Goal: Transaction & Acquisition: Purchase product/service

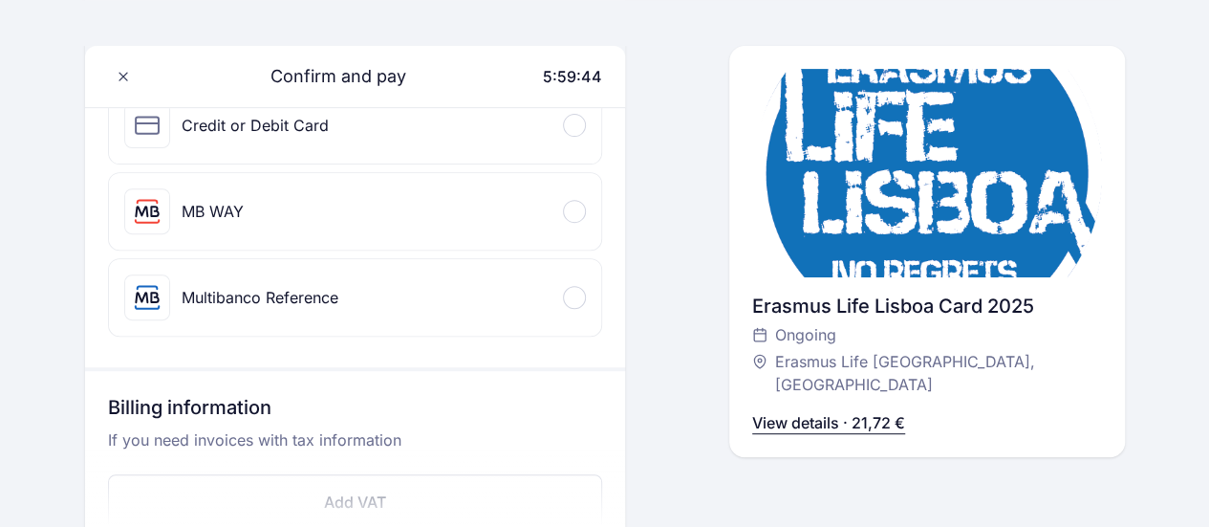
scroll to position [191, 0]
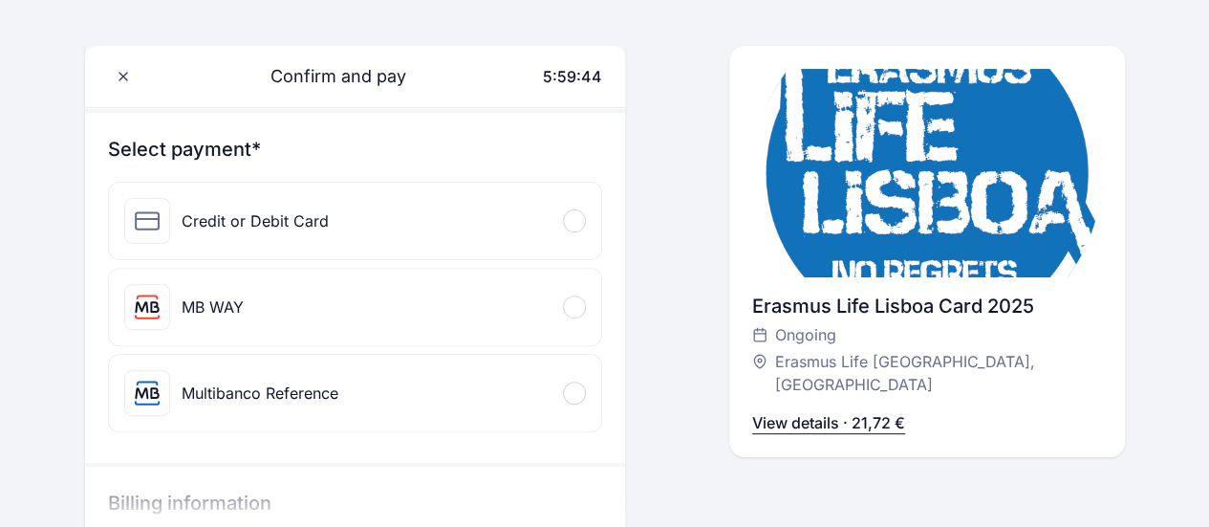
click at [385, 242] on div "Credit or Debit Card" at bounding box center [355, 221] width 493 height 76
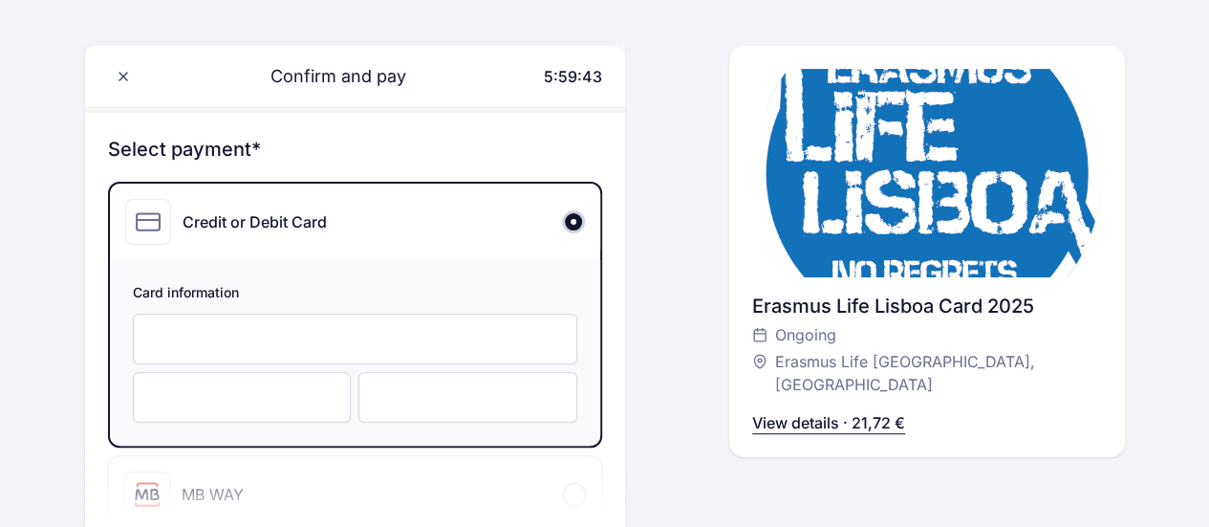
click at [345, 311] on div "Card information" at bounding box center [355, 352] width 491 height 185
click at [409, 322] on div at bounding box center [355, 338] width 445 height 51
click at [274, 407] on div at bounding box center [242, 397] width 219 height 51
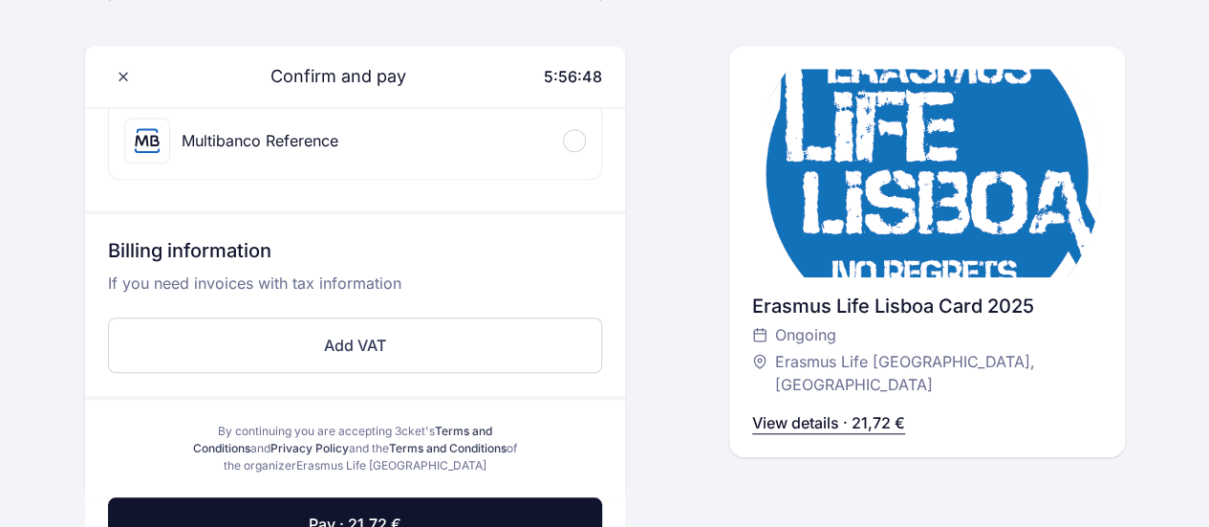
scroll to position [764, 0]
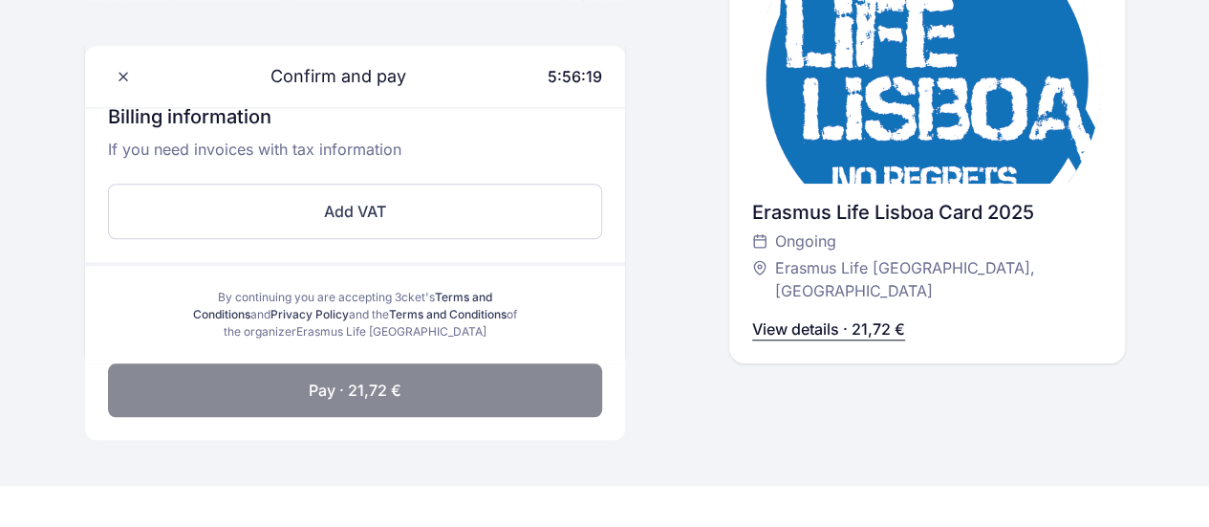
click at [524, 364] on button "Pay · 21,72 €" at bounding box center [355, 390] width 495 height 54
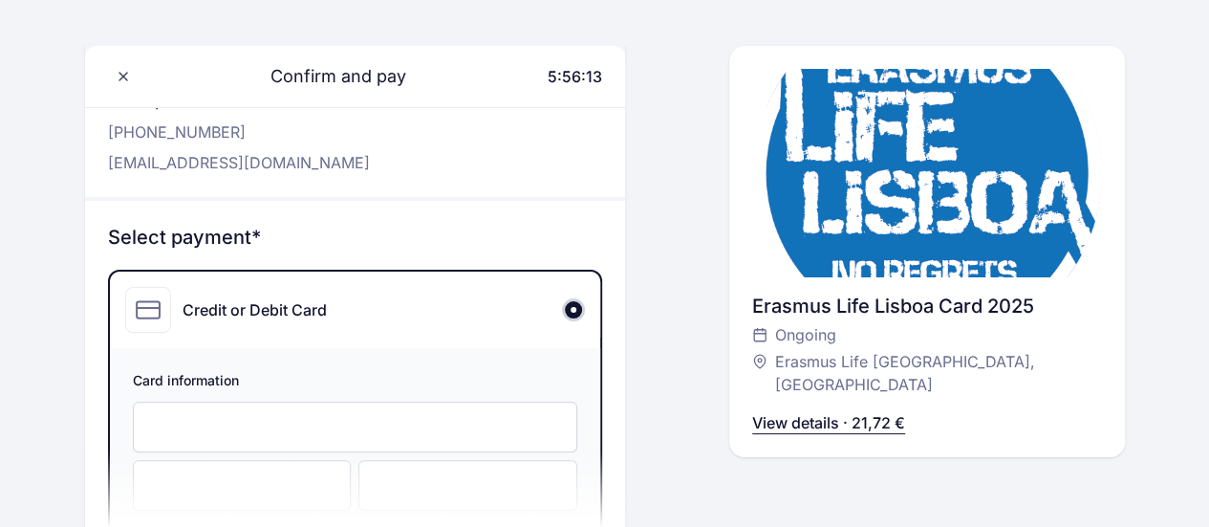
scroll to position [96, 0]
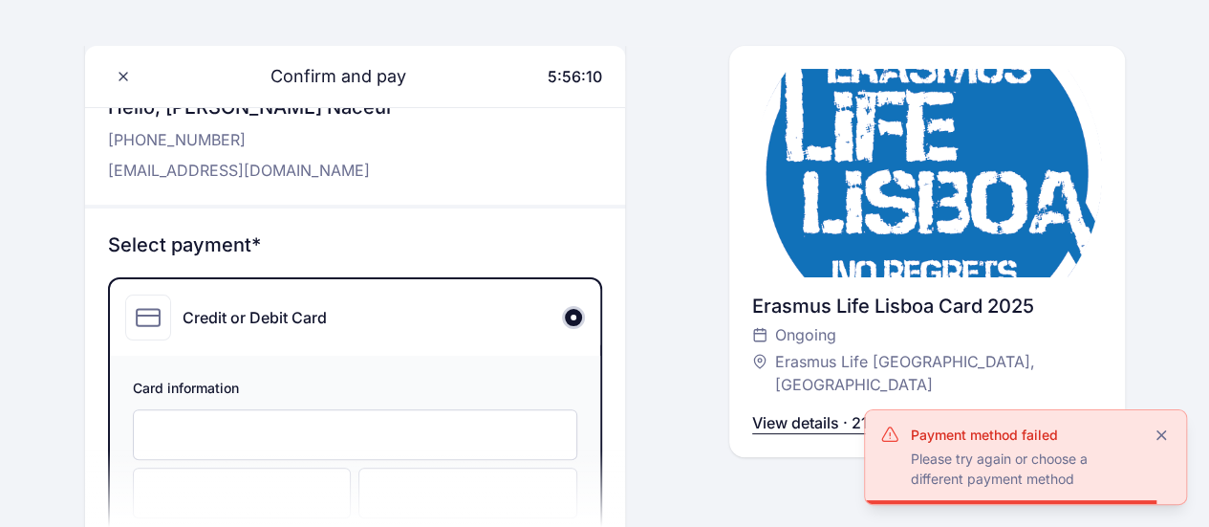
click at [846, 396] on div "Payment method failed Please try again or choose a different payment method" at bounding box center [1025, 457] width 367 height 140
click at [1160, 431] on span "Close" at bounding box center [1160, 434] width 19 height 19
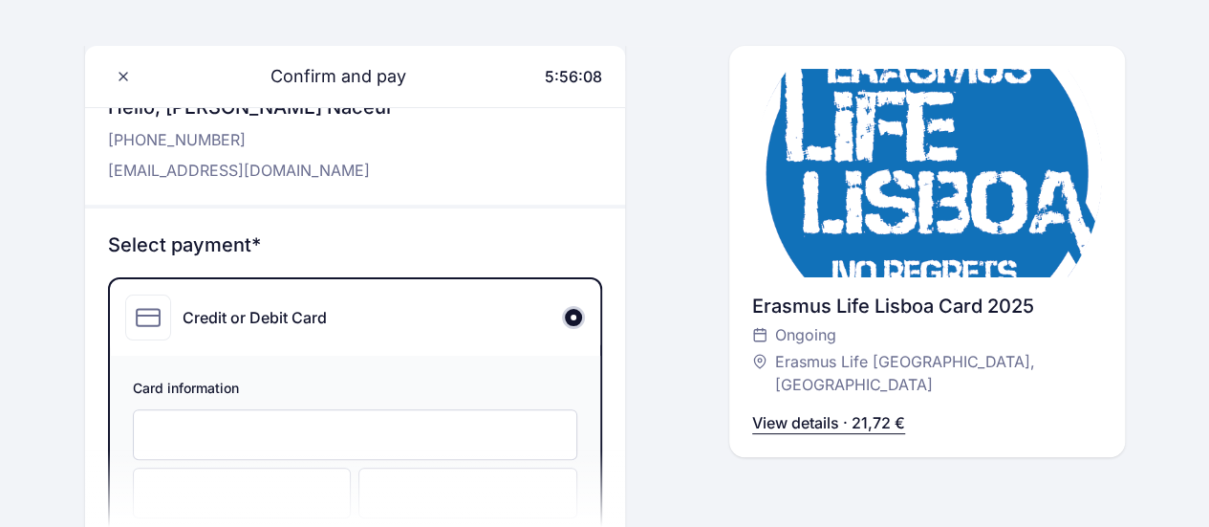
click at [892, 411] on p "View details · 21,72 €" at bounding box center [828, 422] width 153 height 23
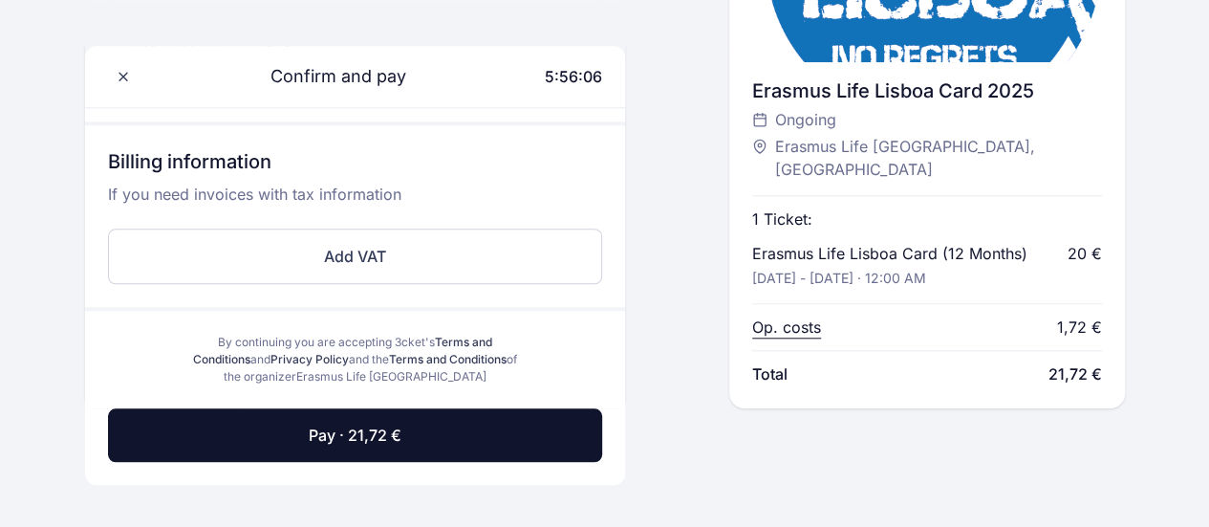
scroll to position [764, 0]
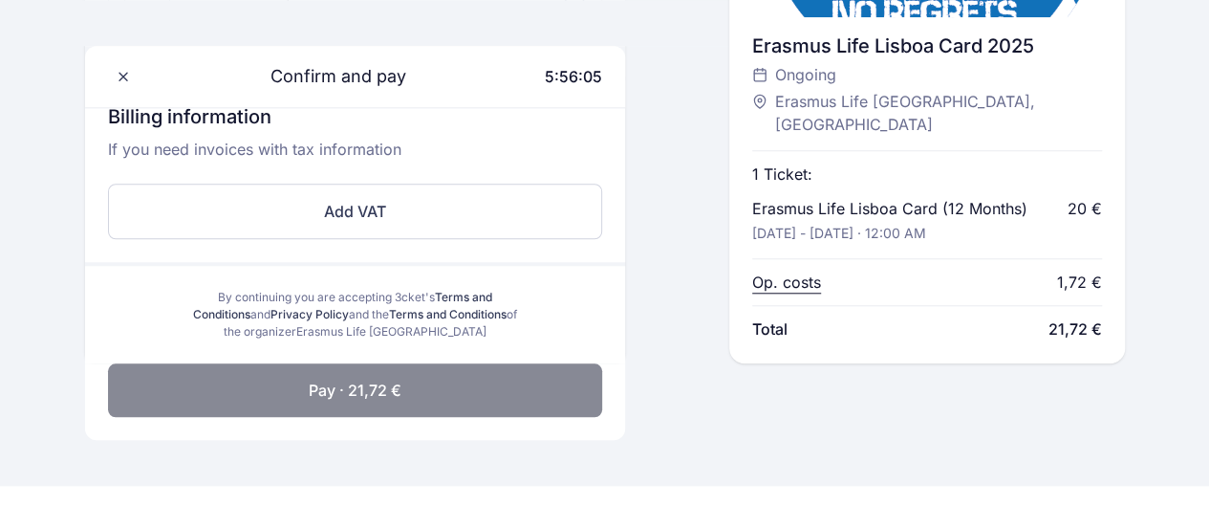
click at [547, 389] on button "Pay · 21,72 €" at bounding box center [355, 390] width 495 height 54
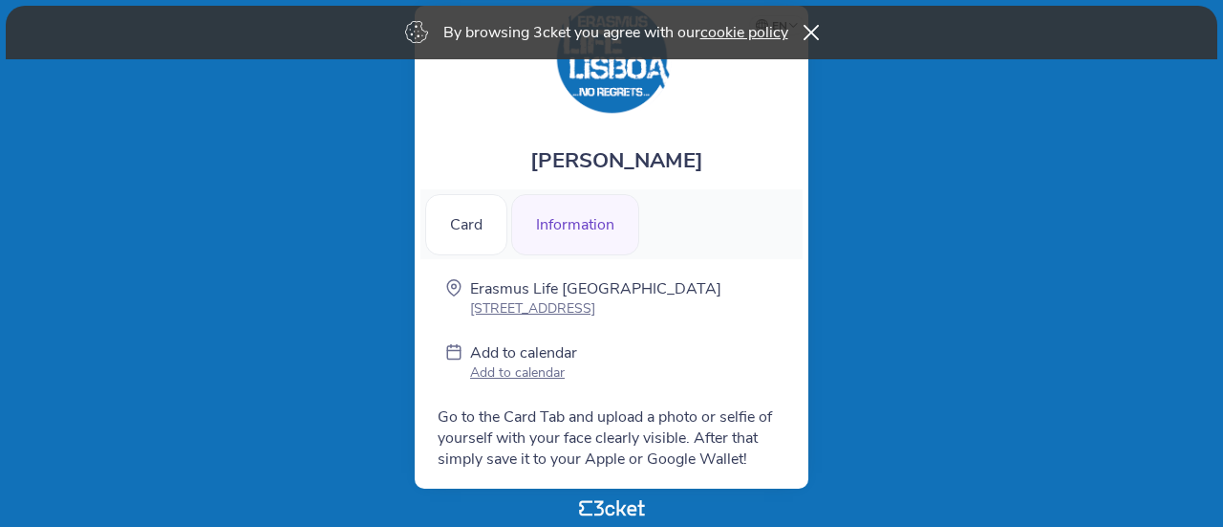
scroll to position [51, 0]
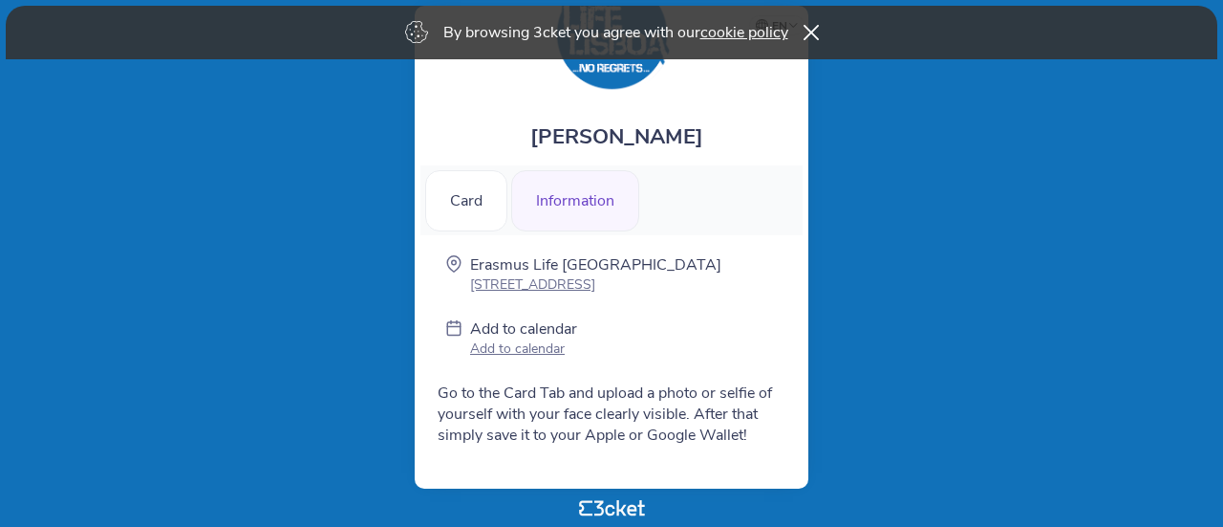
click at [823, 32] on div "By browsing 3cket you agree with our cookie policy" at bounding box center [612, 33] width 1212 height 54
click at [818, 37] on icon at bounding box center [811, 32] width 16 height 15
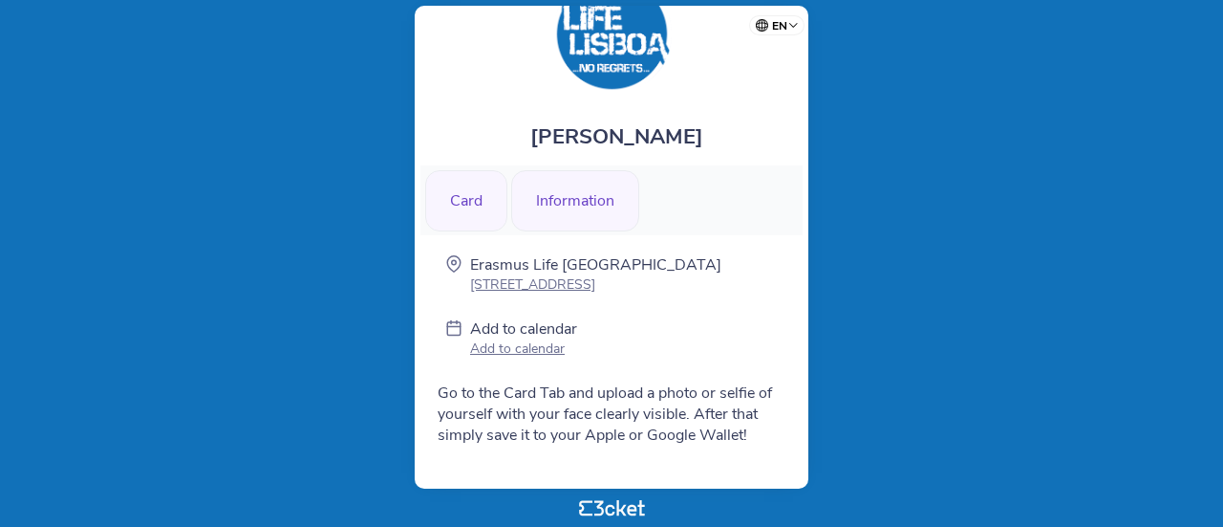
click at [490, 200] on div "Card" at bounding box center [466, 200] width 82 height 61
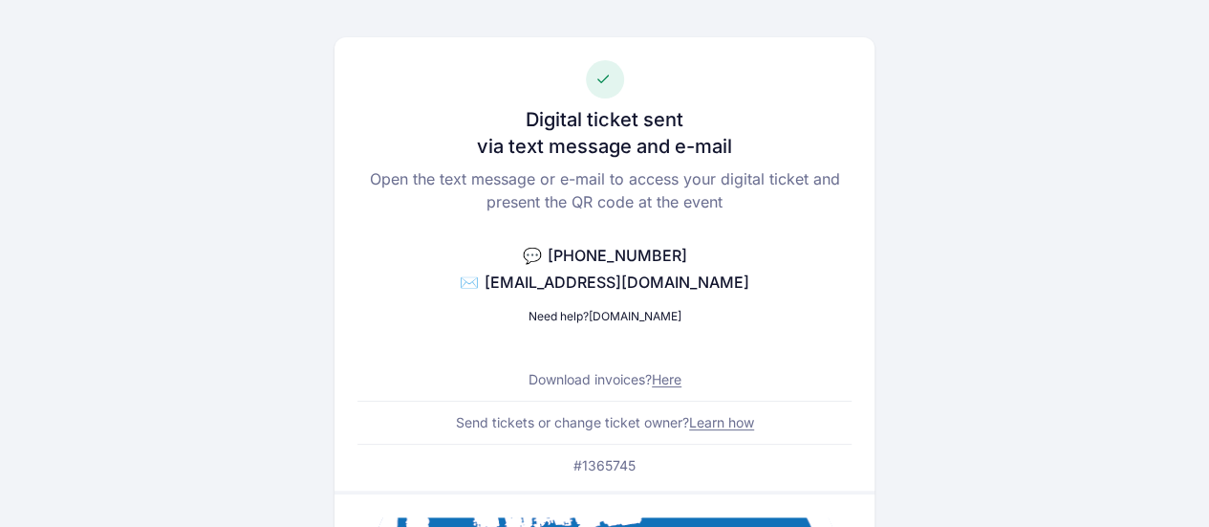
scroll to position [96, 0]
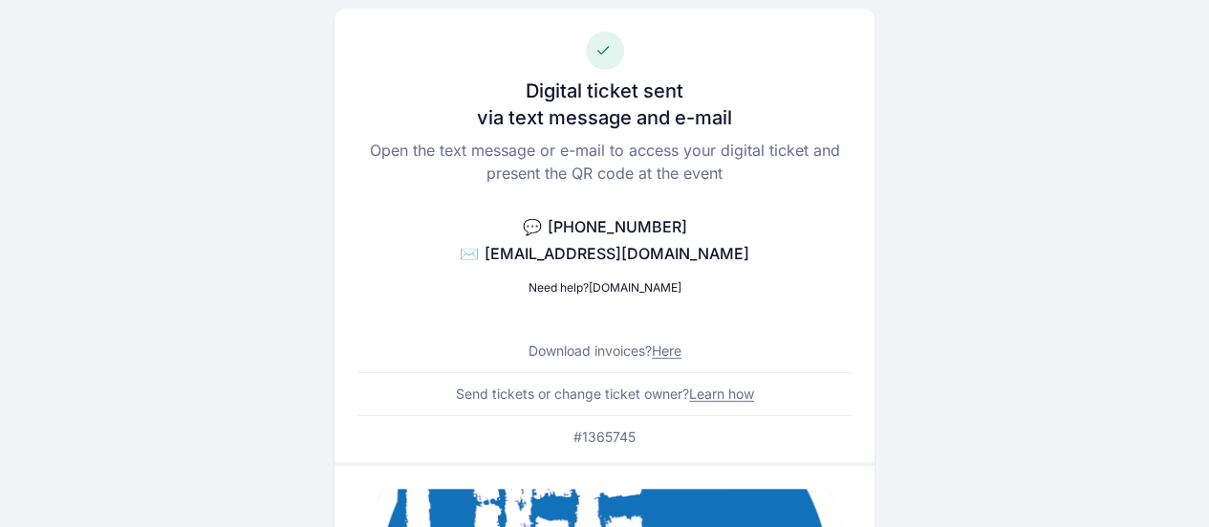
click at [526, 148] on p "Open the text message or e-mail to access your digital ticket and present the Q…" at bounding box center [604, 162] width 495 height 46
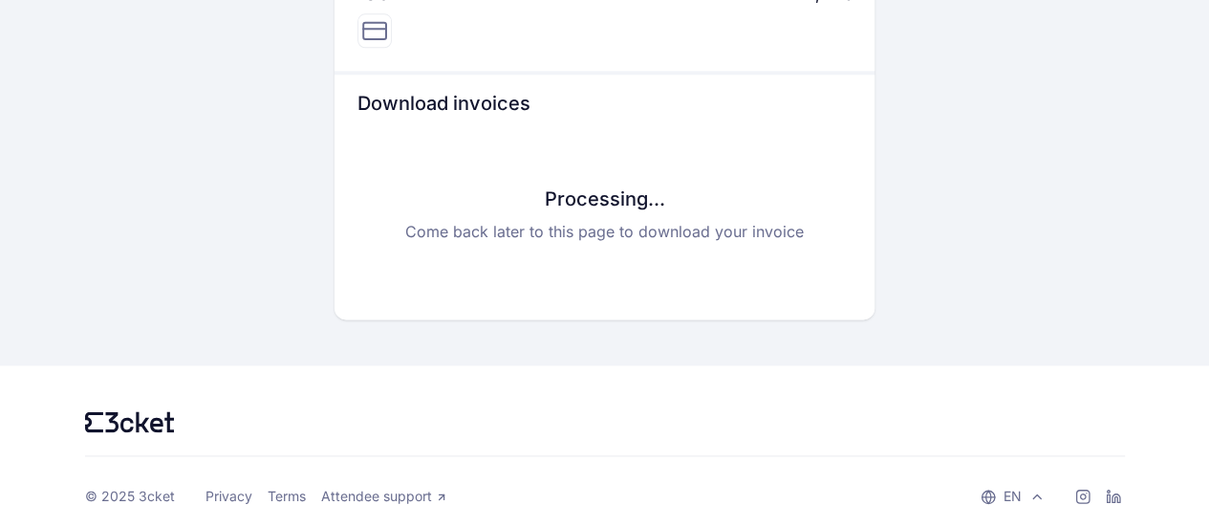
scroll to position [1093, 0]
